Goal: Communication & Community: Answer question/provide support

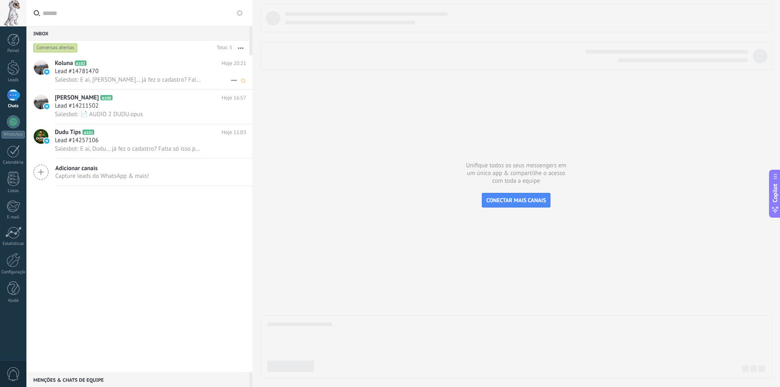
click at [148, 67] on div "Lead #14781470" at bounding box center [150, 71] width 191 height 8
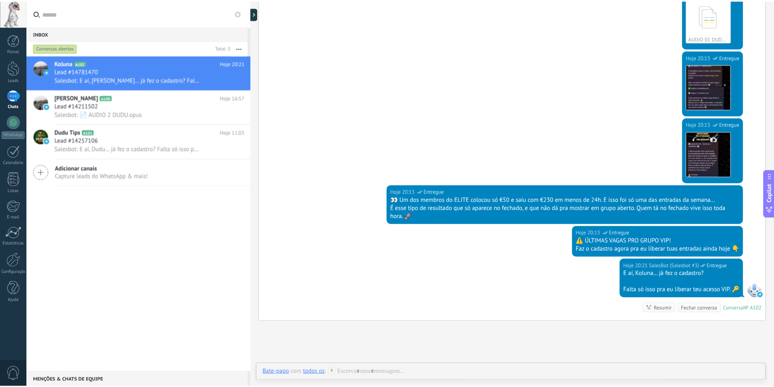
scroll to position [298, 0]
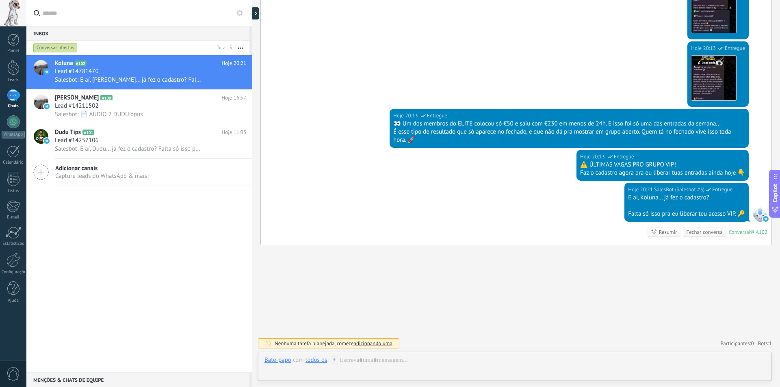
click at [205, 270] on div "Koluna A102 Hoje 20:21 Lead #14781470 Salesbot: E aí, Koluna… já fez o cadastro…" at bounding box center [139, 213] width 226 height 317
click at [20, 257] on link "Configurações" at bounding box center [13, 264] width 26 height 22
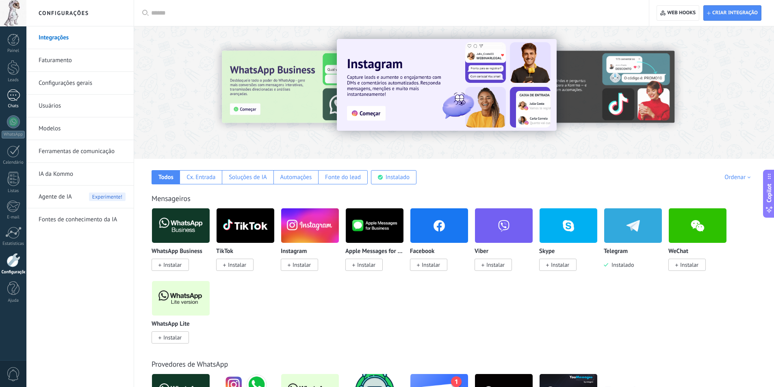
click at [9, 100] on div at bounding box center [13, 95] width 13 height 12
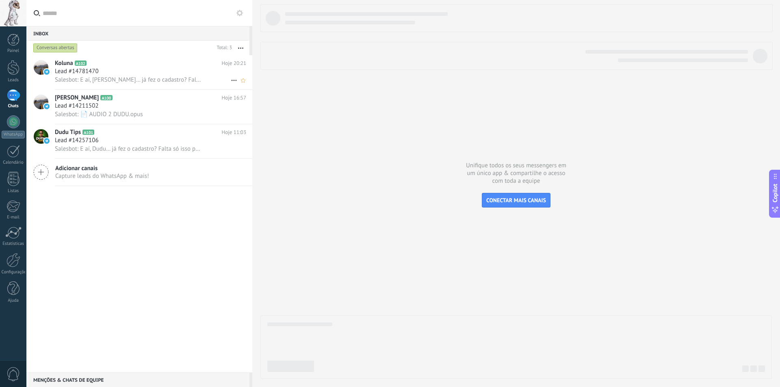
click at [80, 80] on span "Salesbot: E aí, [PERSON_NAME]… já fez o cadastro? Falta só isso pra eu liberar …" at bounding box center [128, 80] width 147 height 8
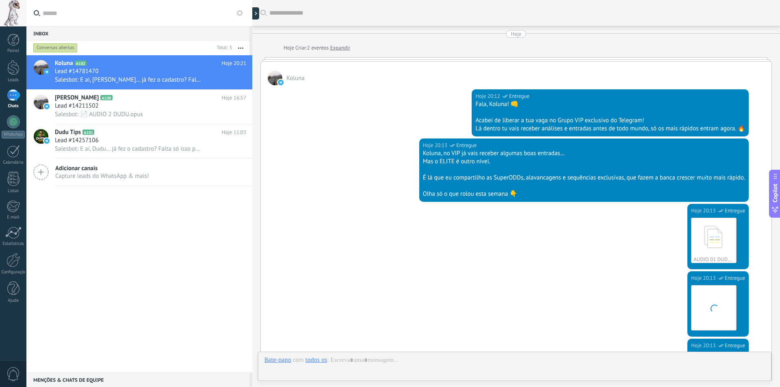
scroll to position [298, 0]
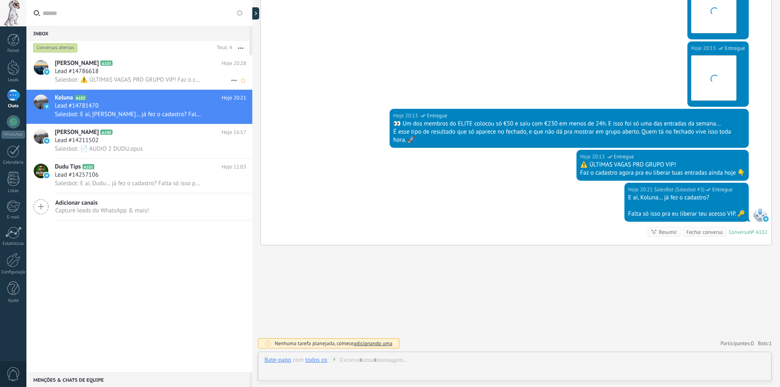
click at [181, 72] on div "Lead #14786618" at bounding box center [150, 71] width 191 height 8
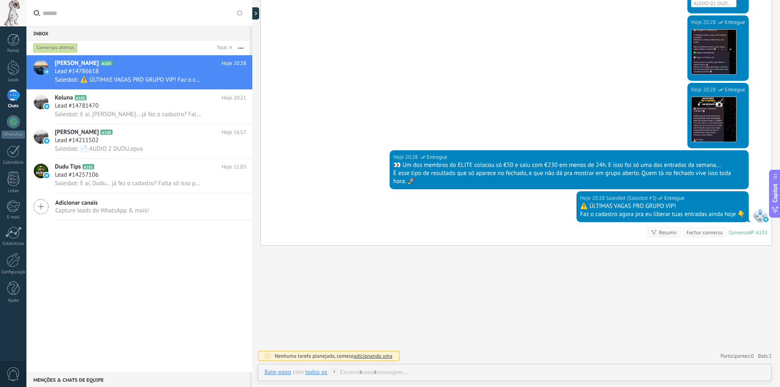
scroll to position [256, 0]
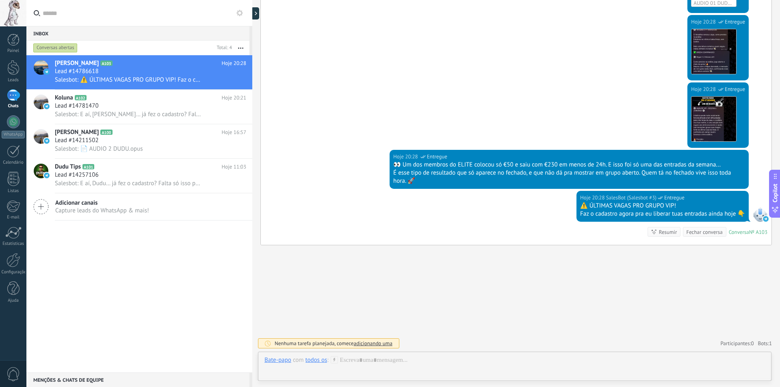
click at [84, 7] on input "text" at bounding box center [144, 13] width 203 height 26
click at [177, 260] on div "Kevin Oficia A103 Hoje 20:28 Lead #14786618 Salesbot: ⚠️ ÚLTIMAS VAGAS PRO GRUP…" at bounding box center [139, 213] width 226 height 317
click at [140, 105] on div "Lead #14781470" at bounding box center [150, 106] width 191 height 8
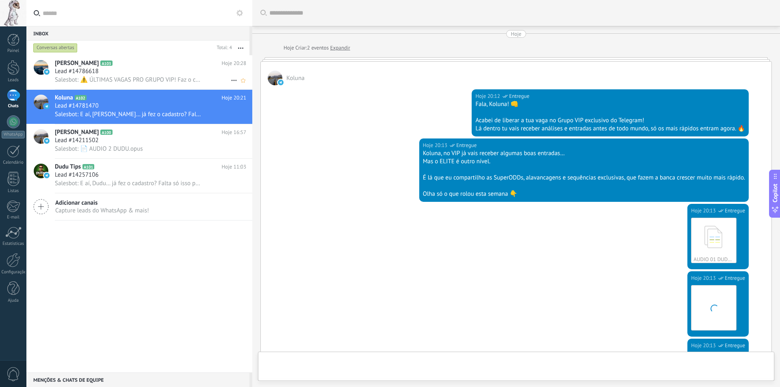
click at [141, 74] on div "Lead #14786618" at bounding box center [150, 71] width 191 height 8
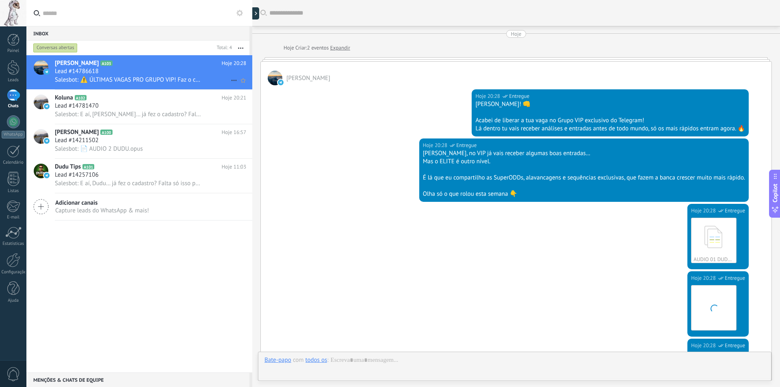
scroll to position [256, 0]
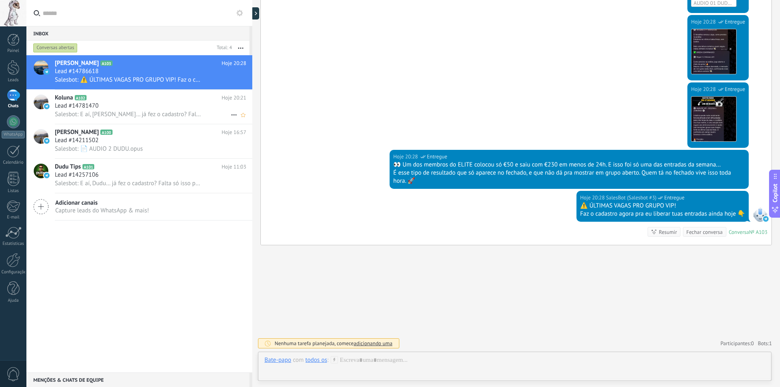
click at [174, 110] on div "Salesbot: E aí, [PERSON_NAME]… já fez o cadastro? Falta só isso pra eu liberar …" at bounding box center [150, 114] width 191 height 9
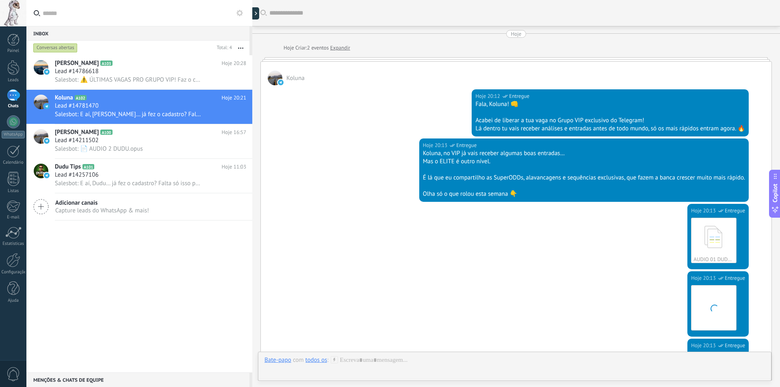
scroll to position [298, 0]
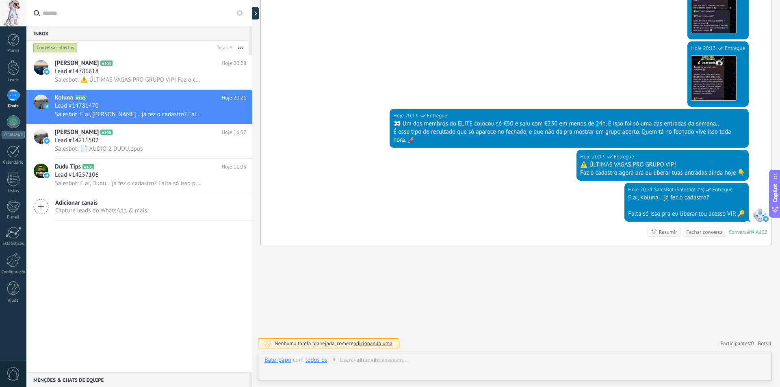
click at [296, 256] on div "Buscar Carregar mais Hoje Hoje Criar: 2 eventos Expandir Koluna Hoje 20:12 Sale…" at bounding box center [516, 44] width 528 height 685
click at [359, 359] on div at bounding box center [515, 368] width 501 height 24
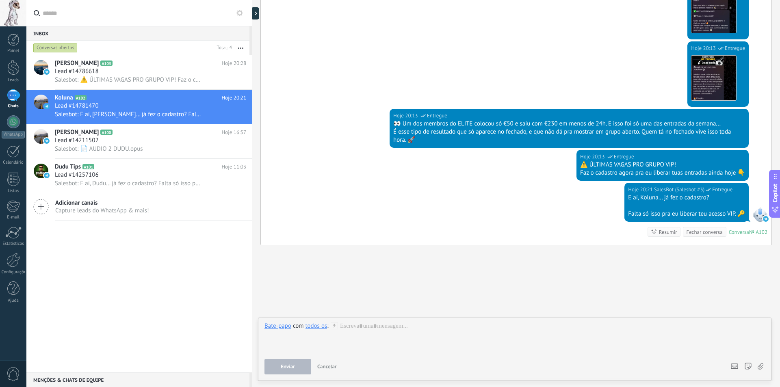
click at [324, 328] on div "todos os" at bounding box center [317, 325] width 22 height 7
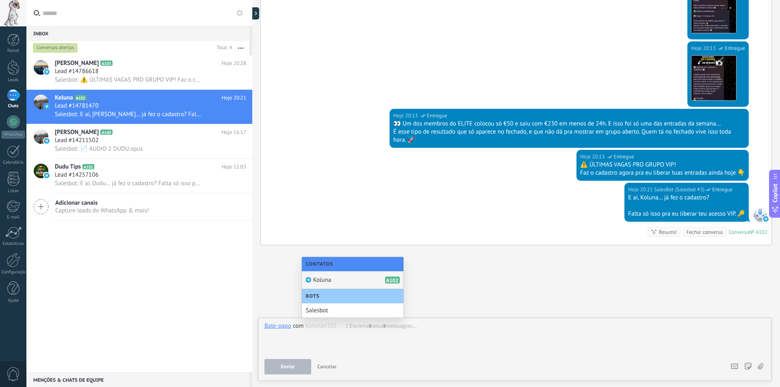
click at [334, 283] on div "Koluna A102" at bounding box center [353, 281] width 102 height 18
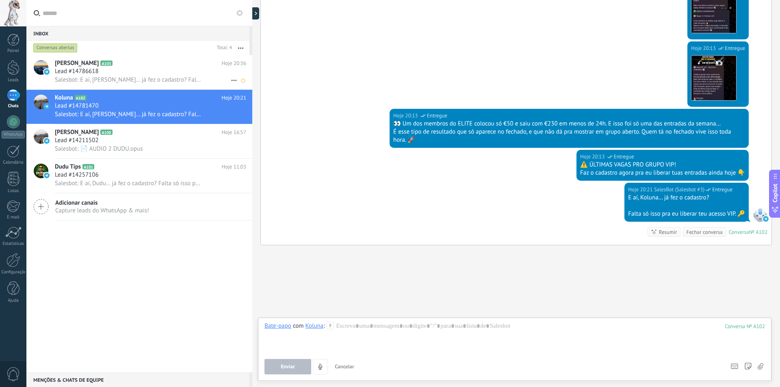
click at [176, 63] on h2 "Kevin Oficia A103" at bounding box center [138, 63] width 167 height 8
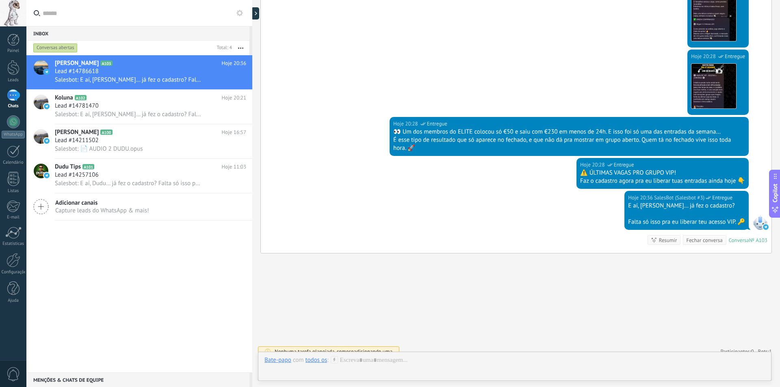
scroll to position [298, 0]
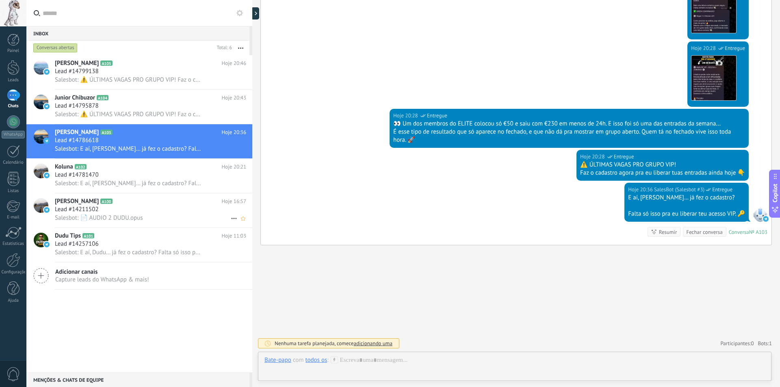
click at [141, 214] on span "Salesbot: 📄 AUDIO 2 DUDU.opus" at bounding box center [99, 218] width 88 height 8
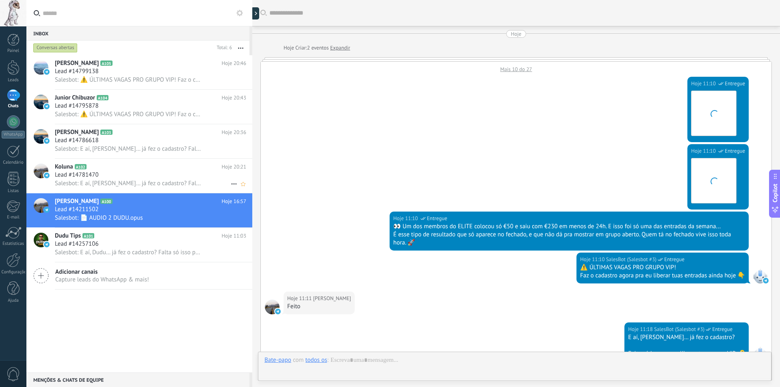
click at [145, 165] on h2 "Koluna A102" at bounding box center [138, 167] width 167 height 8
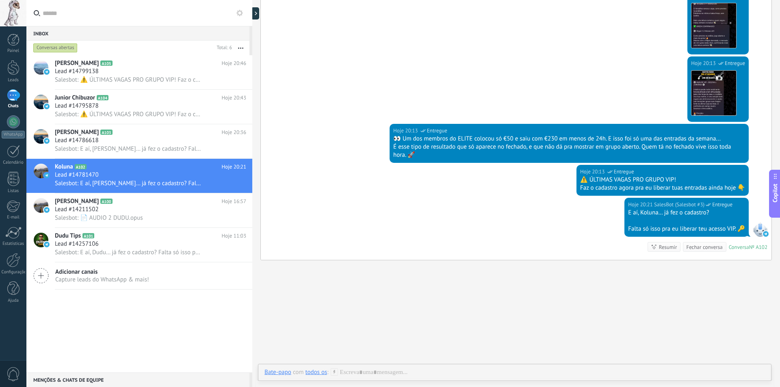
scroll to position [298, 0]
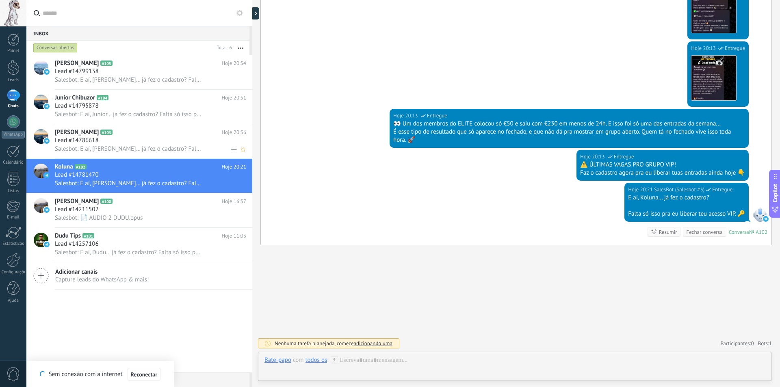
click at [160, 151] on span "Salesbot: E aí, [PERSON_NAME]… já fez o cadastro? Falta só isso pra eu liberar …" at bounding box center [128, 149] width 147 height 8
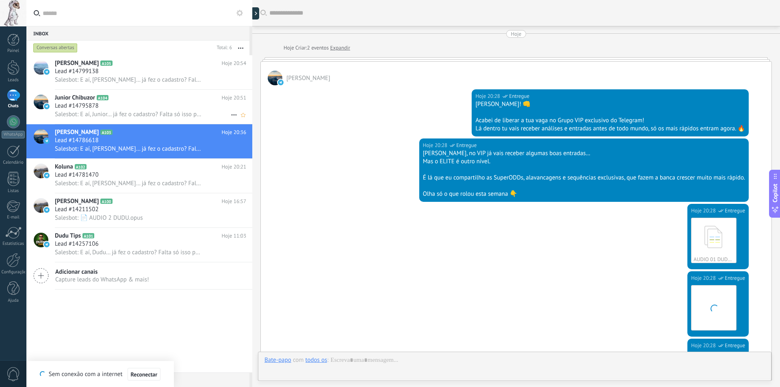
scroll to position [298, 0]
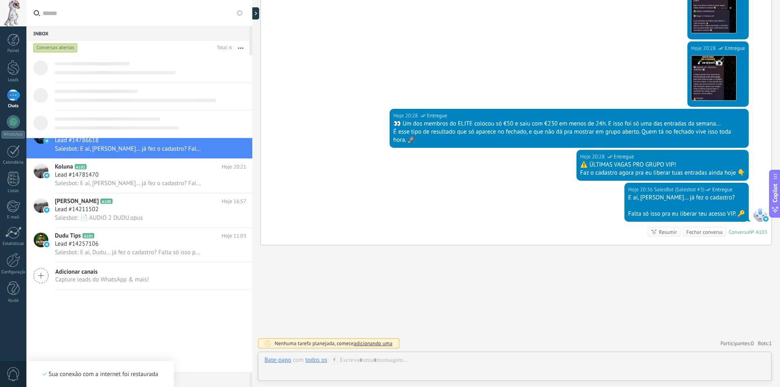
click at [159, 120] on span at bounding box center [107, 118] width 105 height 3
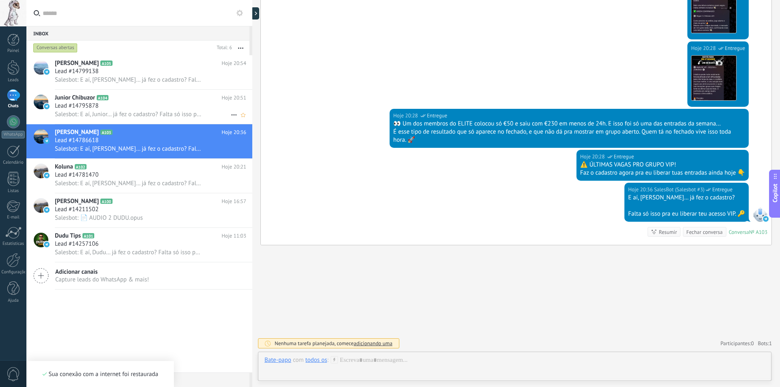
click at [160, 106] on div "Lead #14795878" at bounding box center [150, 106] width 191 height 8
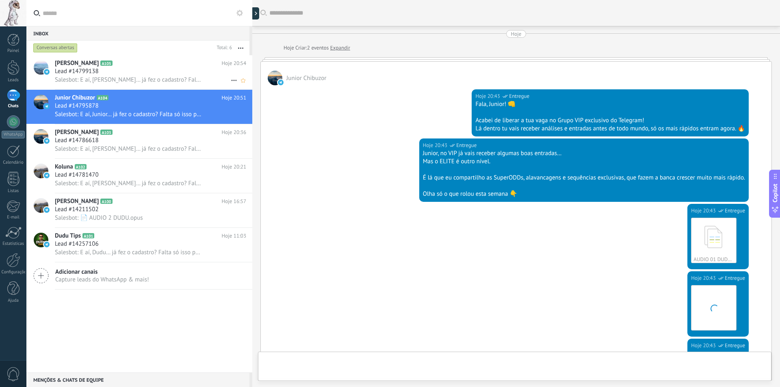
click at [158, 89] on div "[PERSON_NAME] A105 Hoje 20:54 Lead #14799138 Salesbot: E aí, [PERSON_NAME]… já …" at bounding box center [154, 72] width 198 height 34
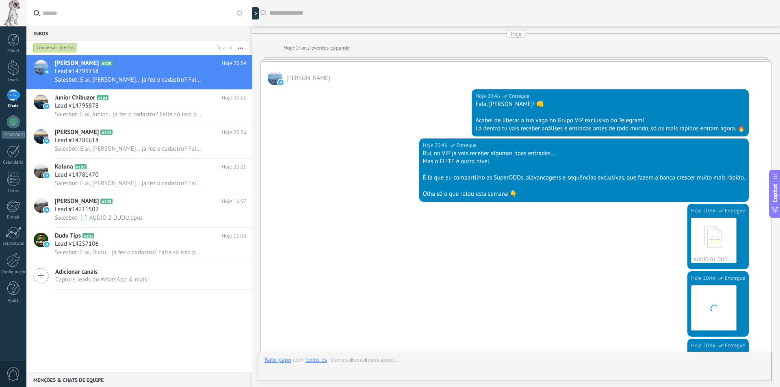
scroll to position [298, 0]
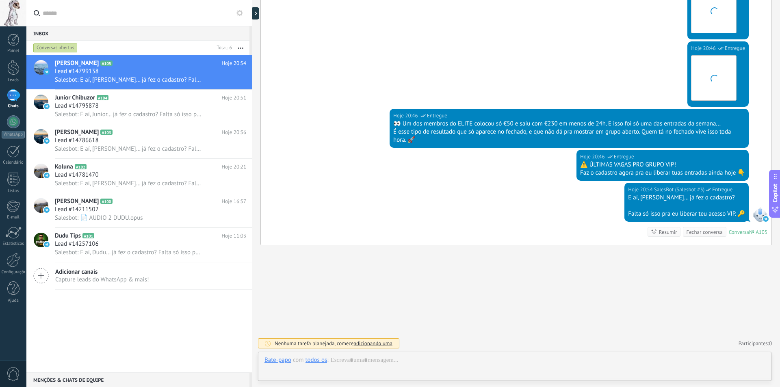
click at [110, 20] on input "text" at bounding box center [144, 13] width 203 height 26
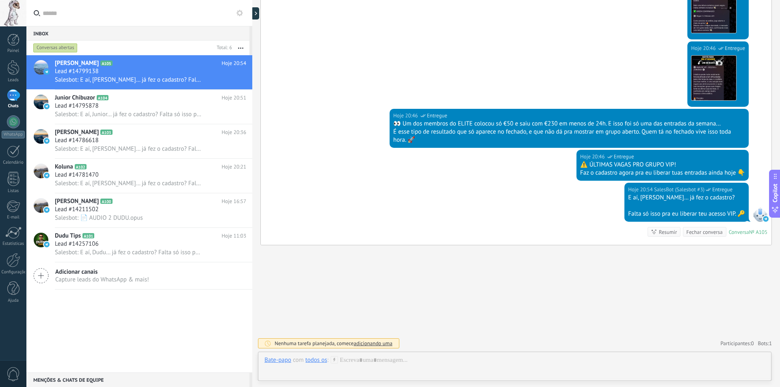
click at [13, 102] on link "Chats" at bounding box center [13, 99] width 26 height 20
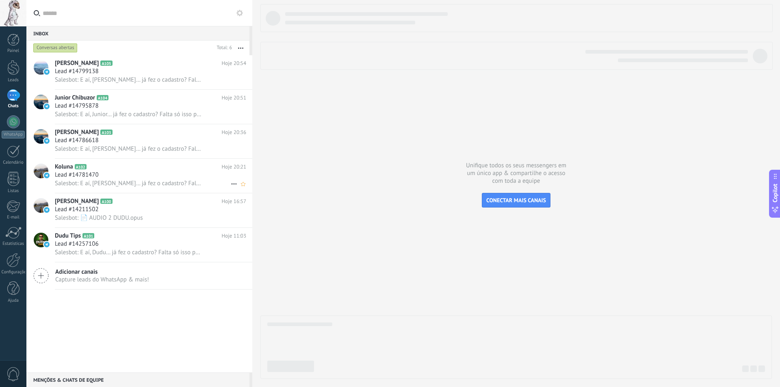
click at [189, 177] on div "Lead #14781470" at bounding box center [150, 175] width 191 height 8
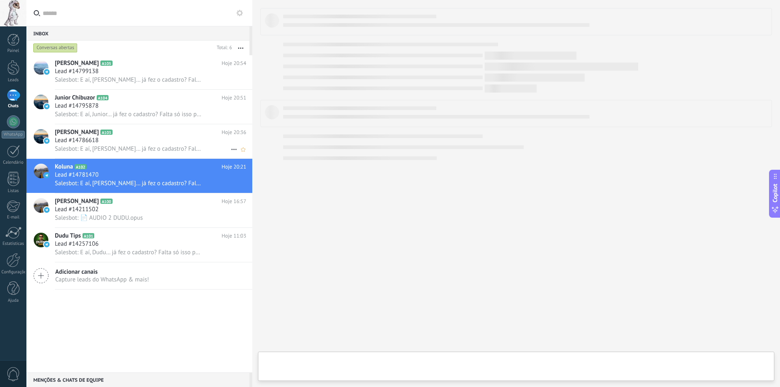
click at [178, 146] on span "Salesbot: E aí, [PERSON_NAME]… já fez o cadastro? Falta só isso pra eu liberar …" at bounding box center [128, 149] width 147 height 8
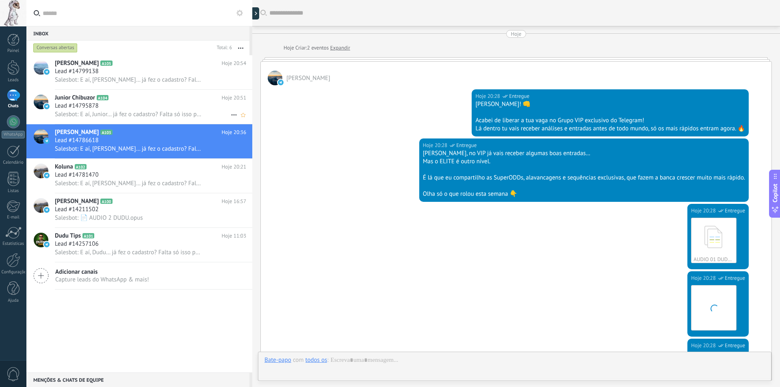
scroll to position [298, 0]
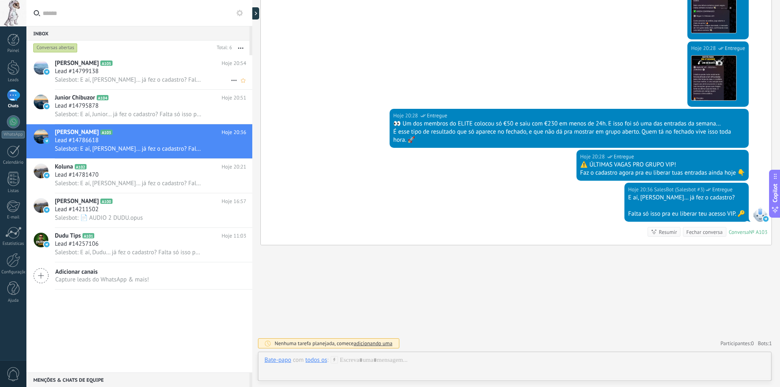
click at [167, 80] on span "Salesbot: E aí, [PERSON_NAME]… já fez o cadastro? Falta só isso pra eu liberar …" at bounding box center [128, 80] width 147 height 8
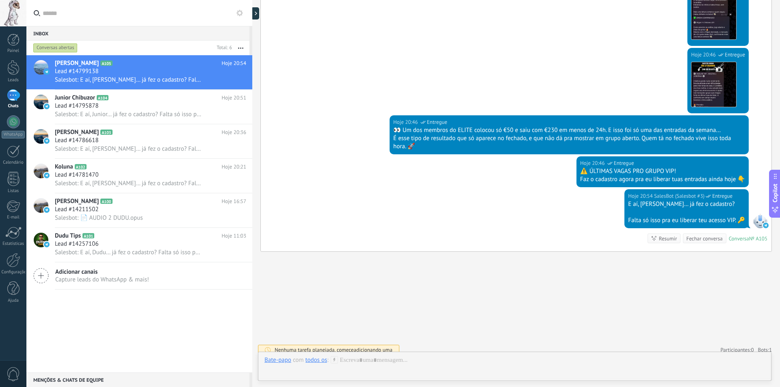
scroll to position [298, 0]
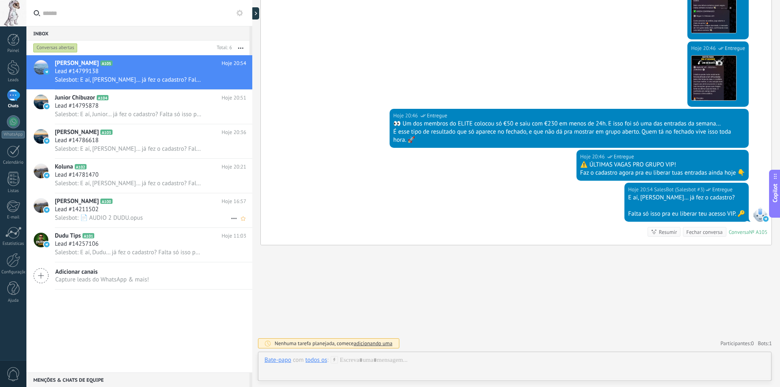
click at [135, 202] on h2 "[PERSON_NAME] A100" at bounding box center [138, 202] width 167 height 8
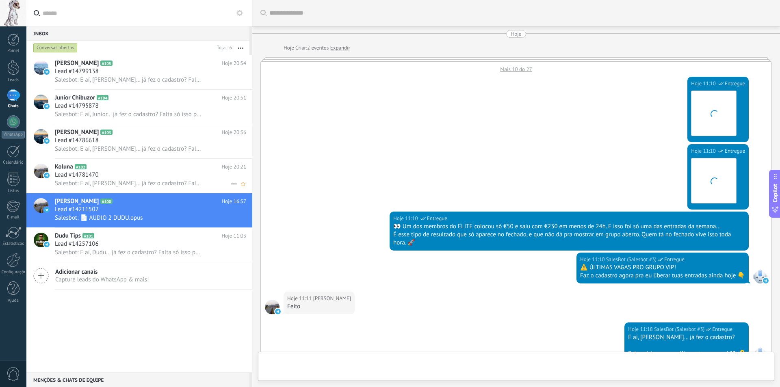
scroll to position [318, 0]
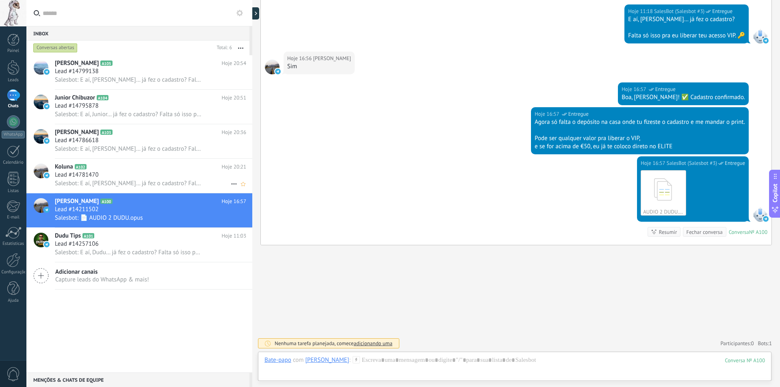
click at [143, 186] on span "Salesbot: E aí, [PERSON_NAME]… já fez o cadastro? Falta só isso pra eu liberar …" at bounding box center [128, 184] width 147 height 8
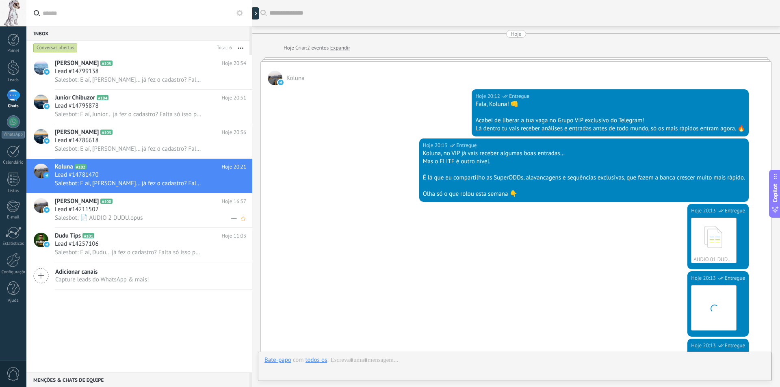
scroll to position [298, 0]
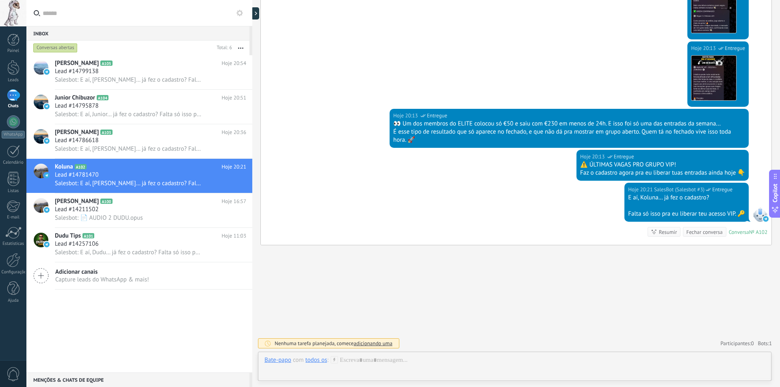
click at [17, 101] on div at bounding box center [13, 95] width 13 height 12
